Goal: Task Accomplishment & Management: Use online tool/utility

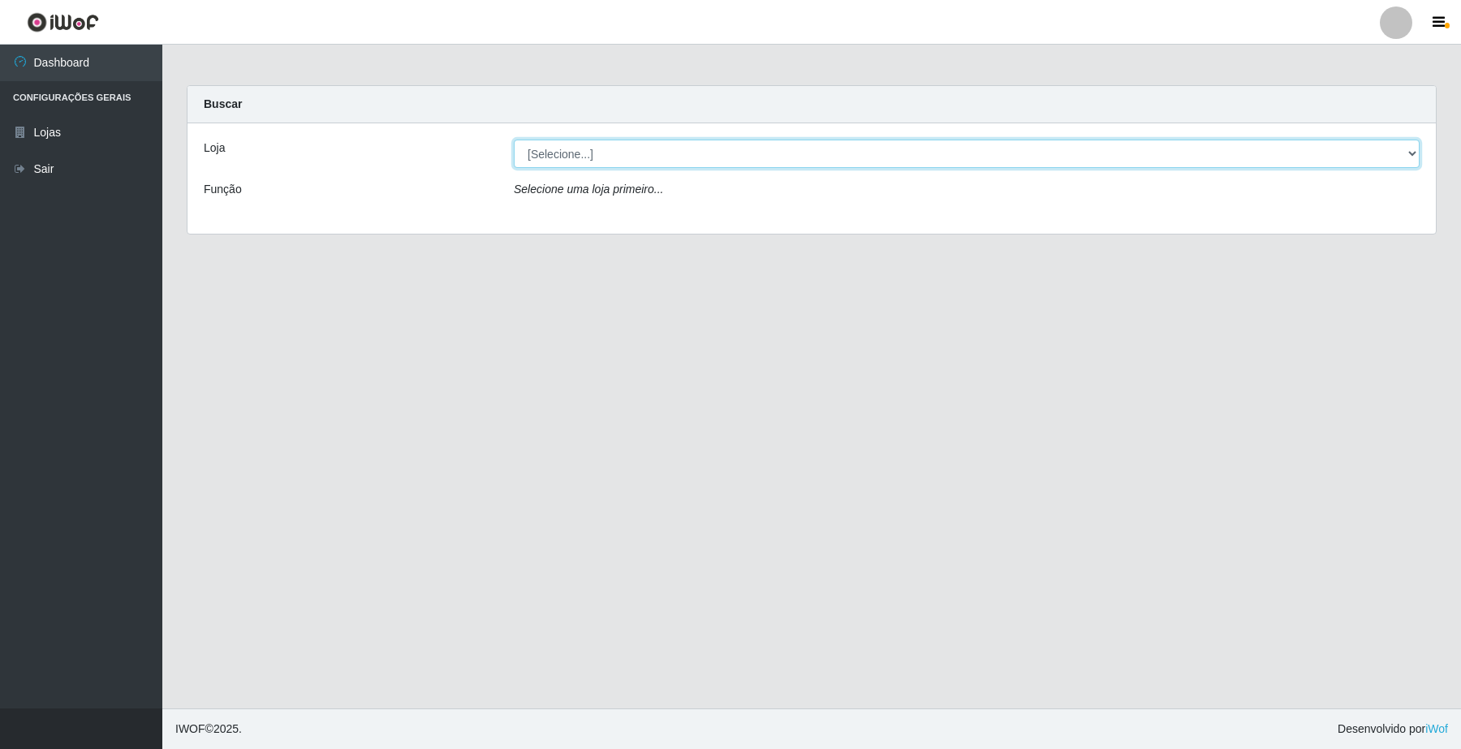
click at [569, 147] on select "[Selecione...] O Filezão - Centenário" at bounding box center [967, 154] width 906 height 28
select select "203"
click at [514, 140] on select "[Selecione...] O Filezão - Centenário" at bounding box center [967, 154] width 906 height 28
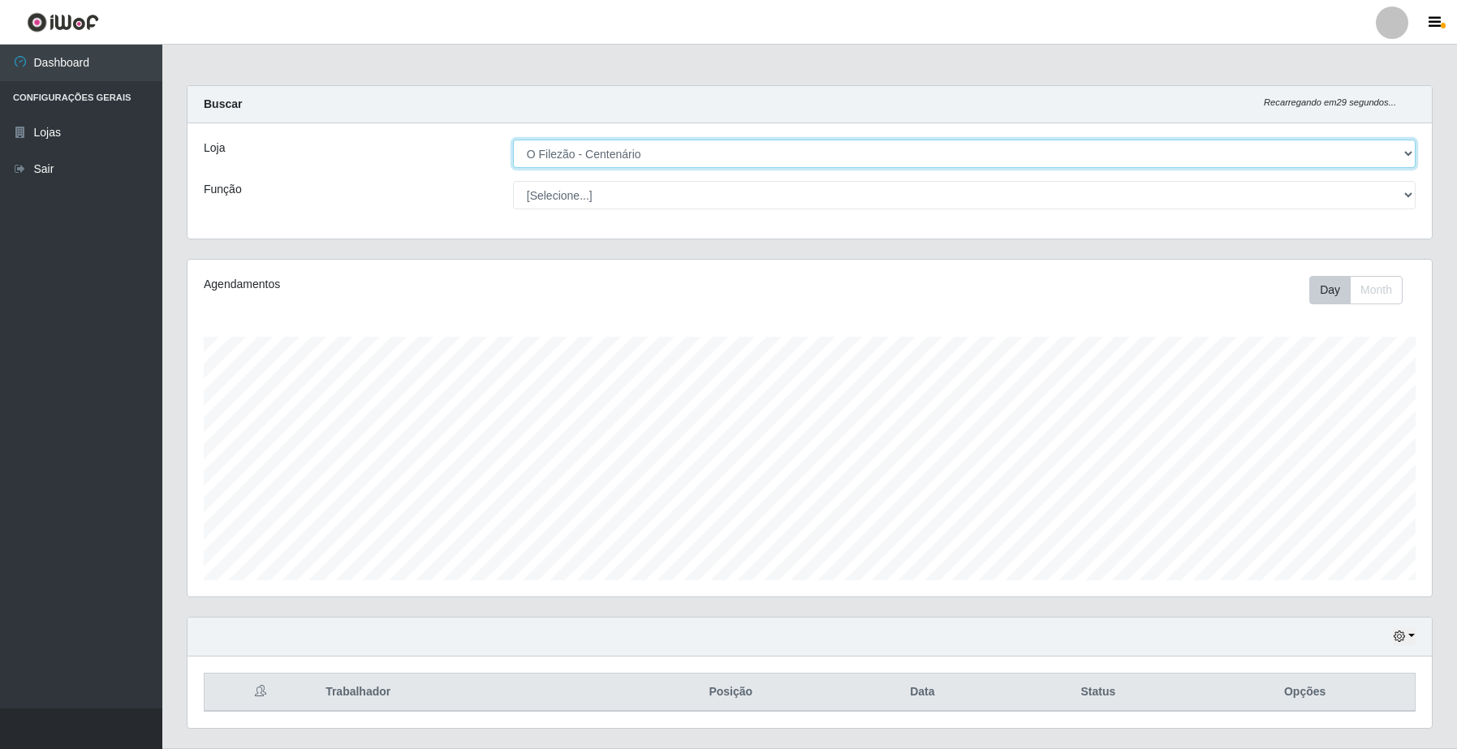
scroll to position [338, 1244]
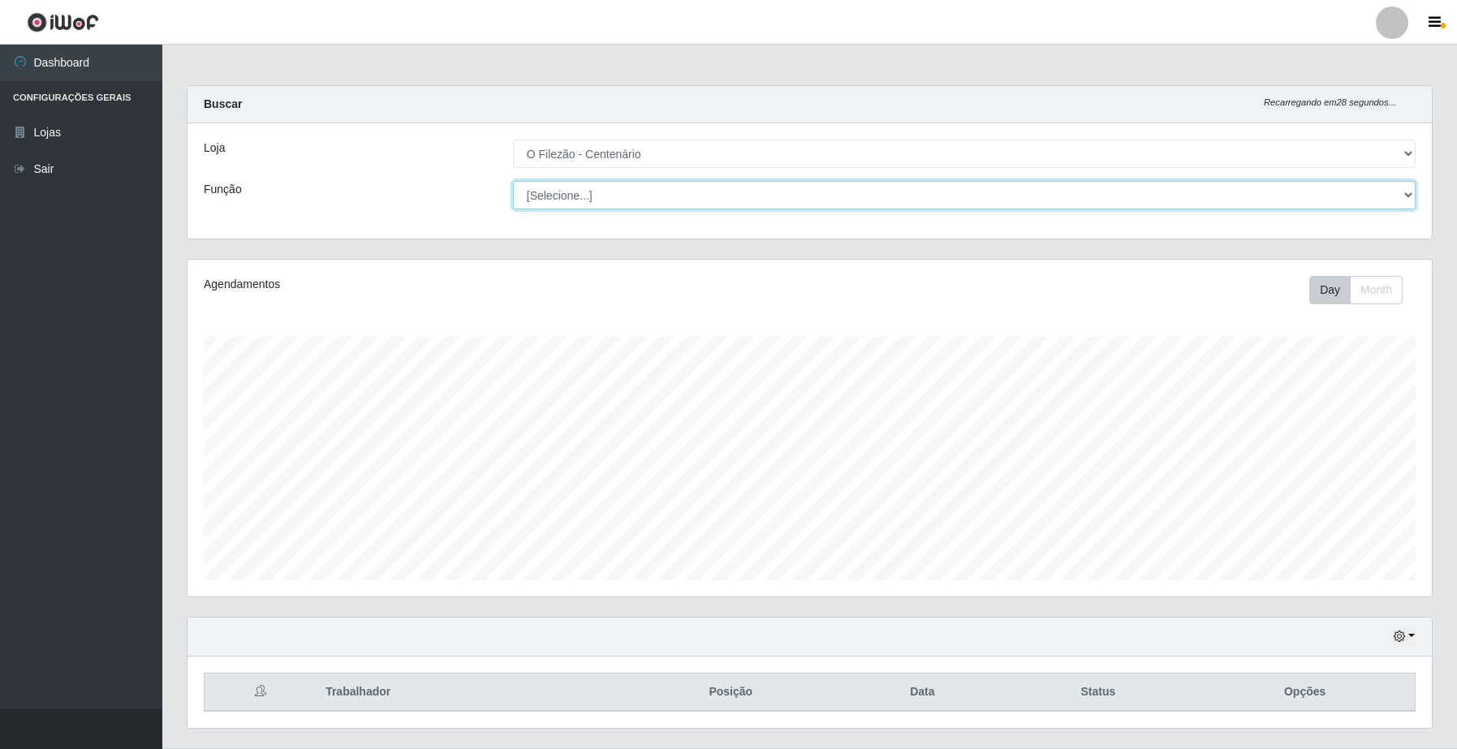
click at [563, 199] on select "[Selecione...] Auxiliar de Estacionamento Auxiliar de Estacionamento + Auxiliar…" at bounding box center [964, 195] width 903 height 28
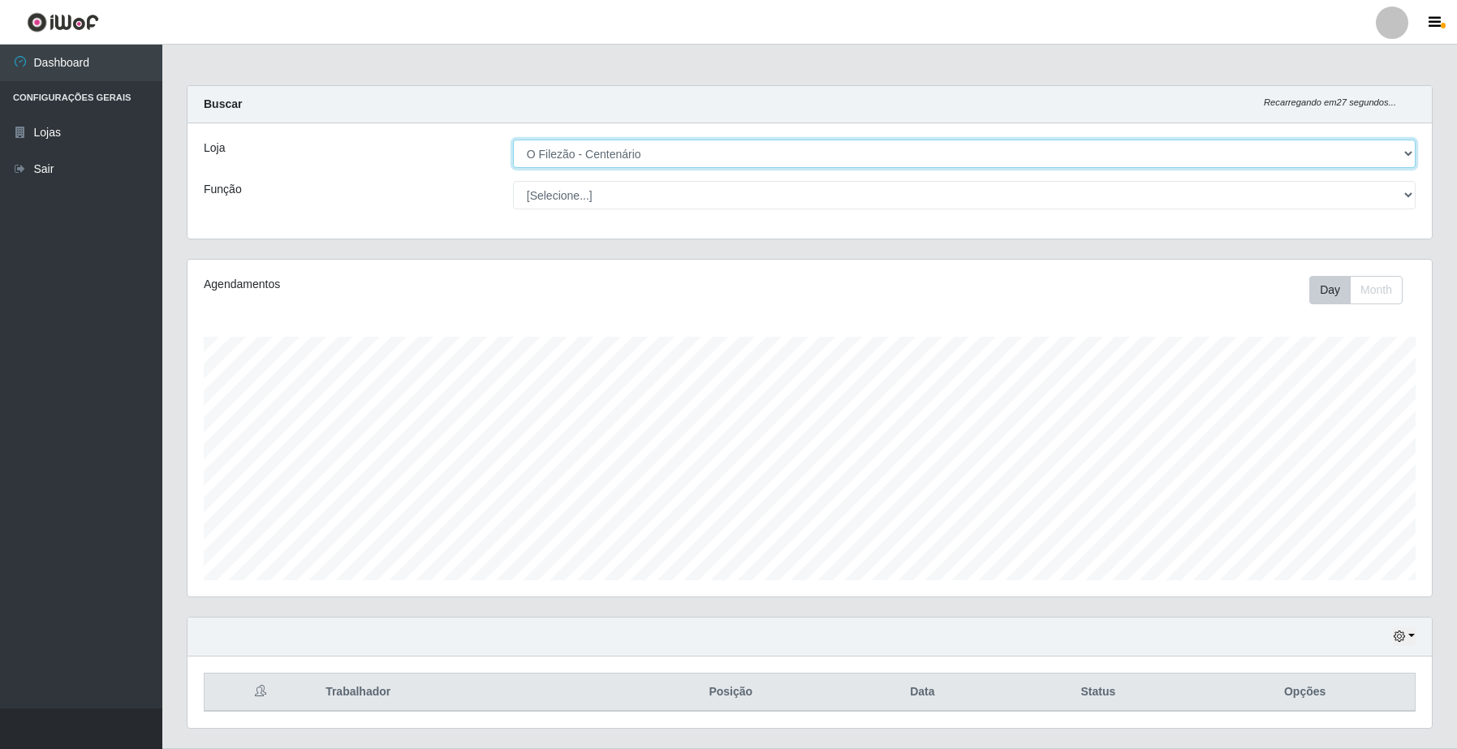
click at [971, 140] on select "[Selecione...] O Filezão - Centenário" at bounding box center [964, 154] width 903 height 28
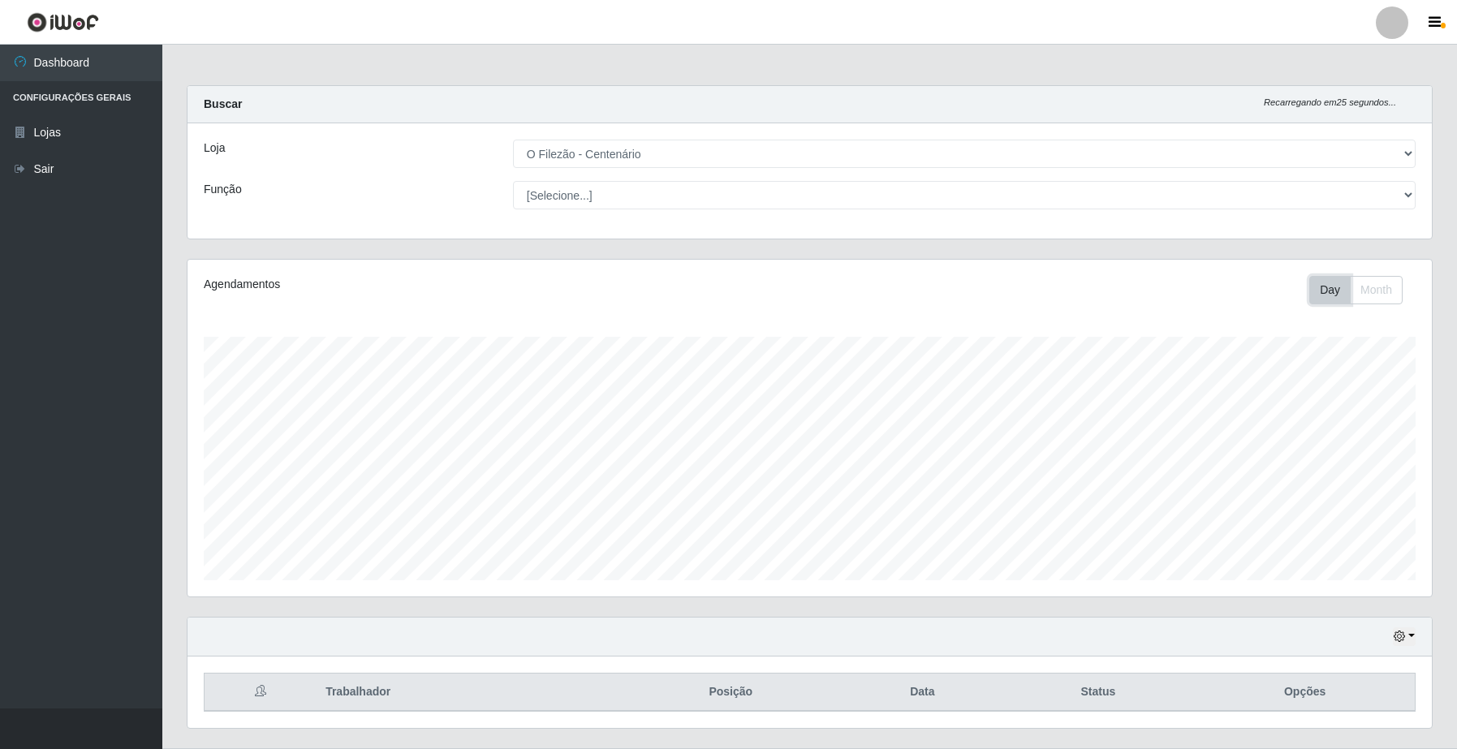
click at [1333, 290] on button "Day" at bounding box center [1330, 290] width 41 height 28
click at [1410, 643] on button "button" at bounding box center [1404, 637] width 23 height 19
click at [1345, 575] on button "1 Semana" at bounding box center [1350, 576] width 128 height 34
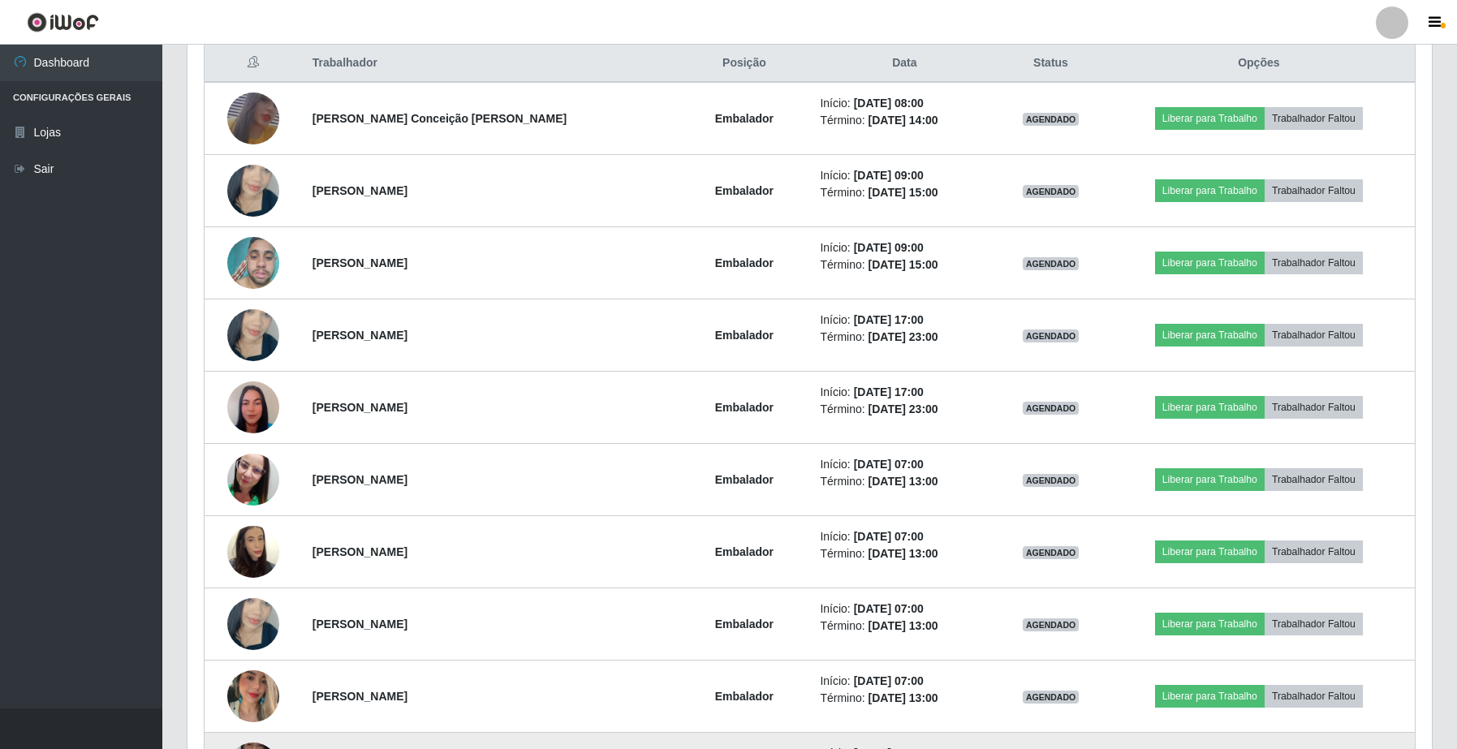
scroll to position [731, 0]
